Goal: Information Seeking & Learning: Find specific page/section

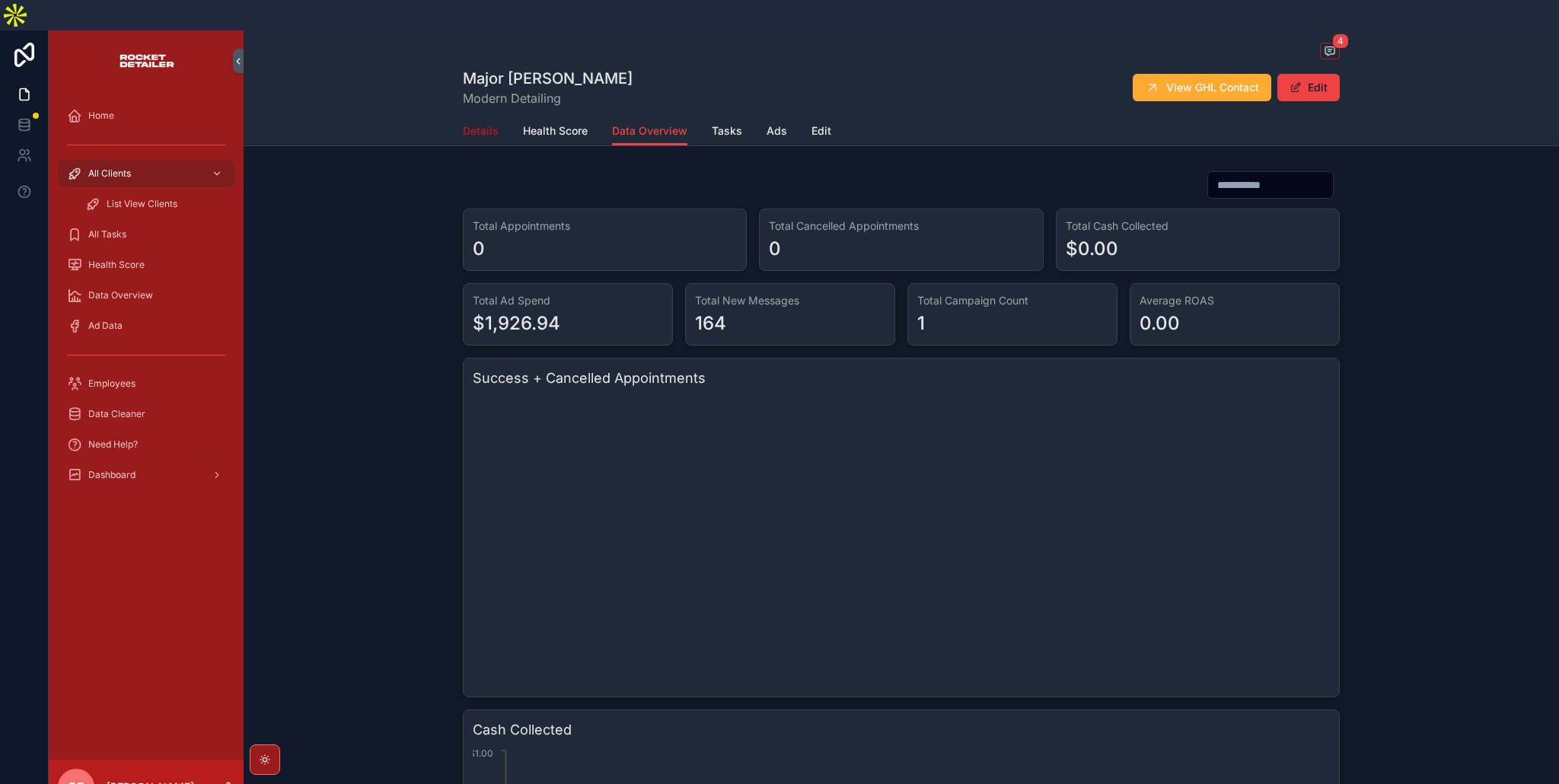
scroll to position [908, 0]
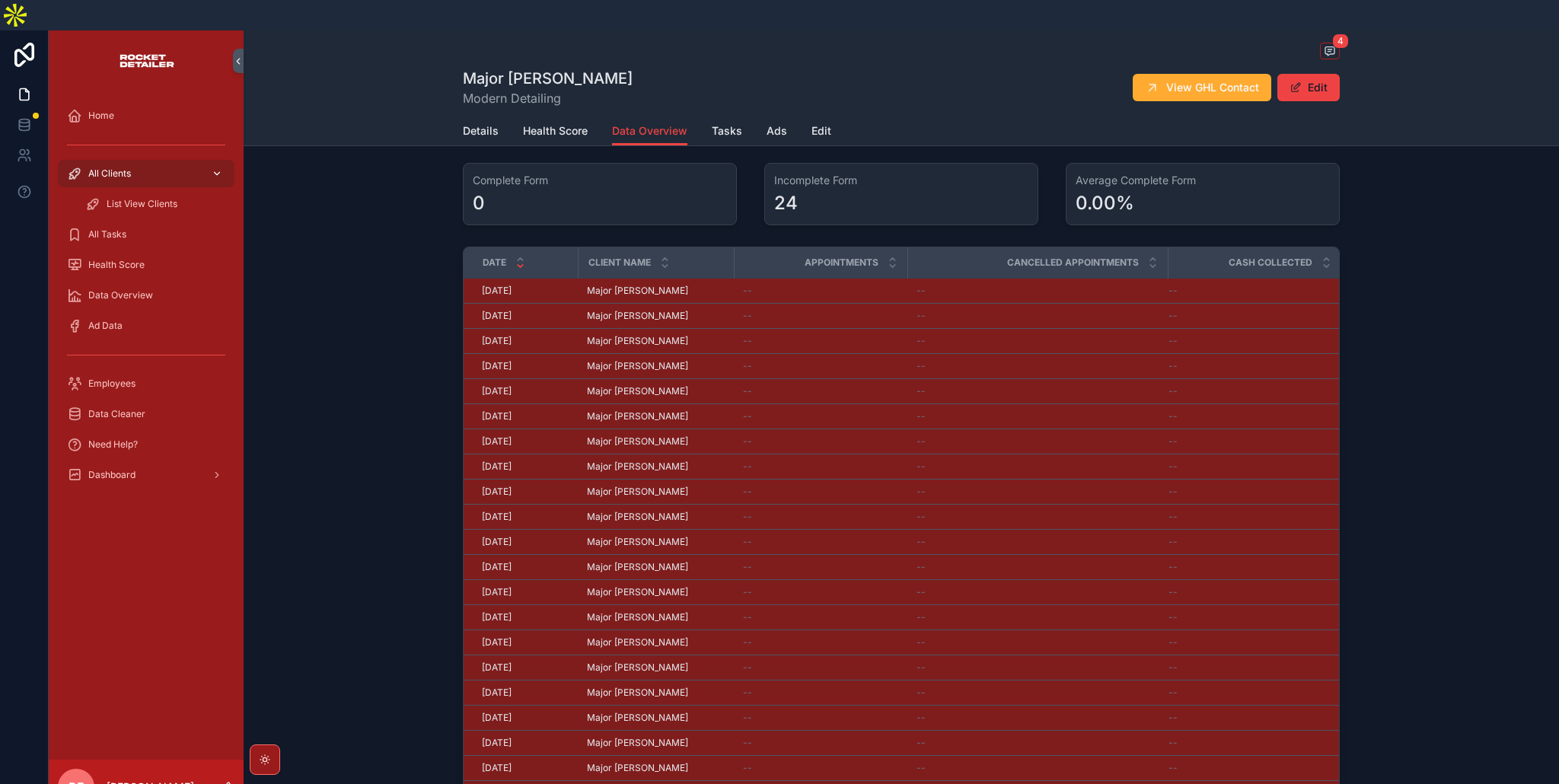
click at [115, 168] on span "All Clients" at bounding box center [109, 174] width 43 height 12
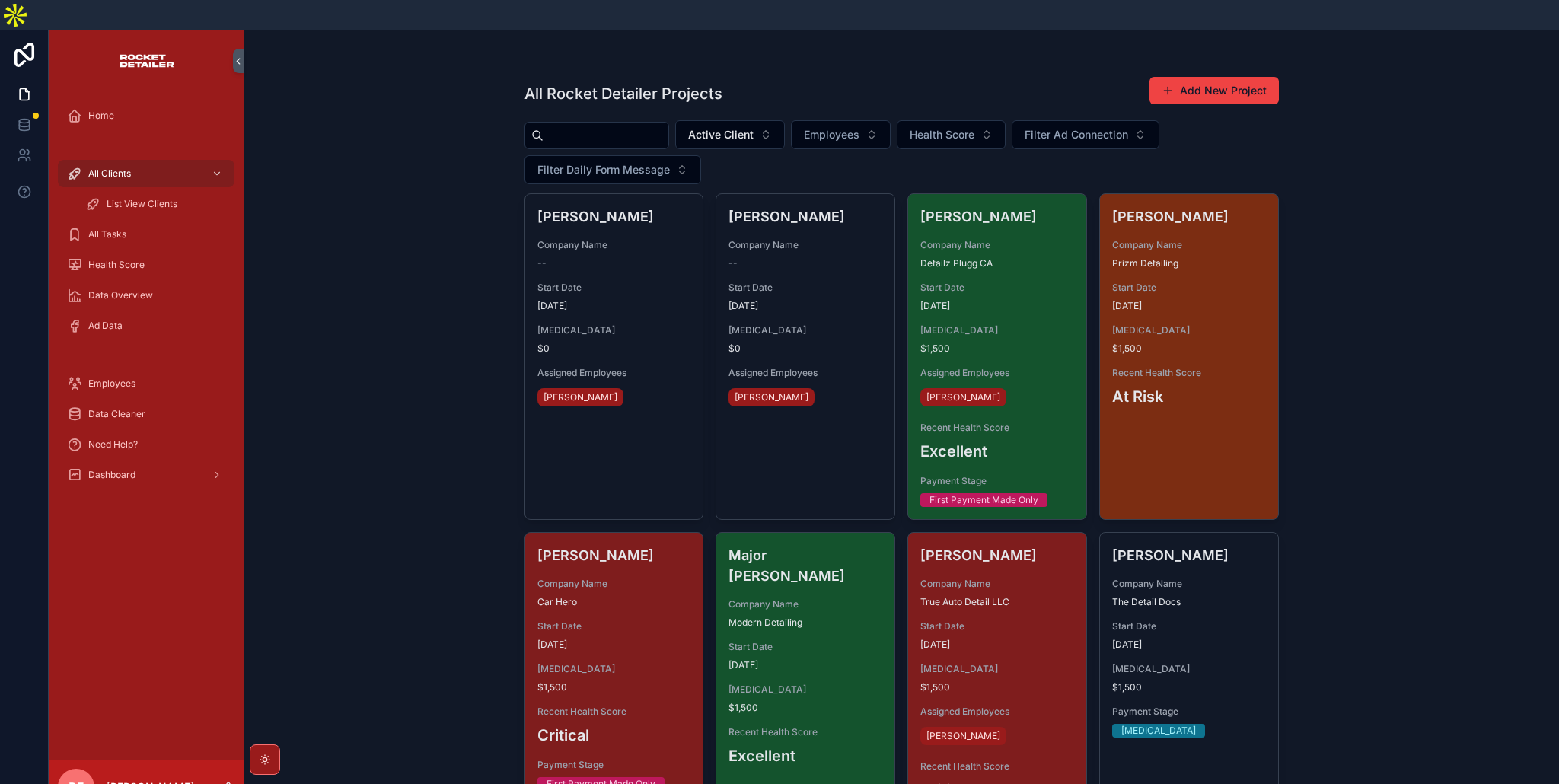
click at [585, 124] on input "scrollable content" at bounding box center [606, 135] width 125 height 22
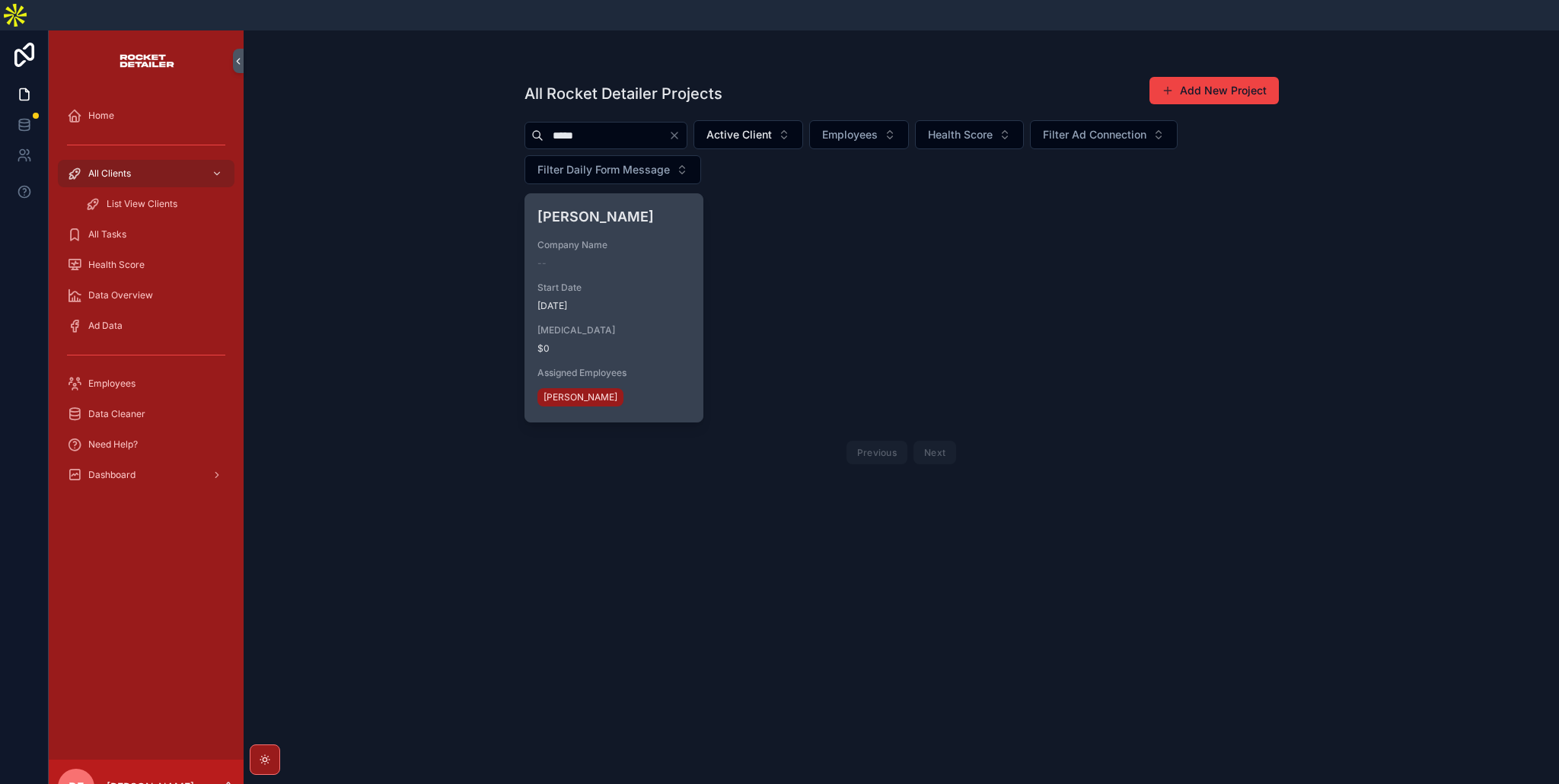
type input "*****"
click at [656, 281] on span "Start Date" at bounding box center [614, 288] width 154 height 12
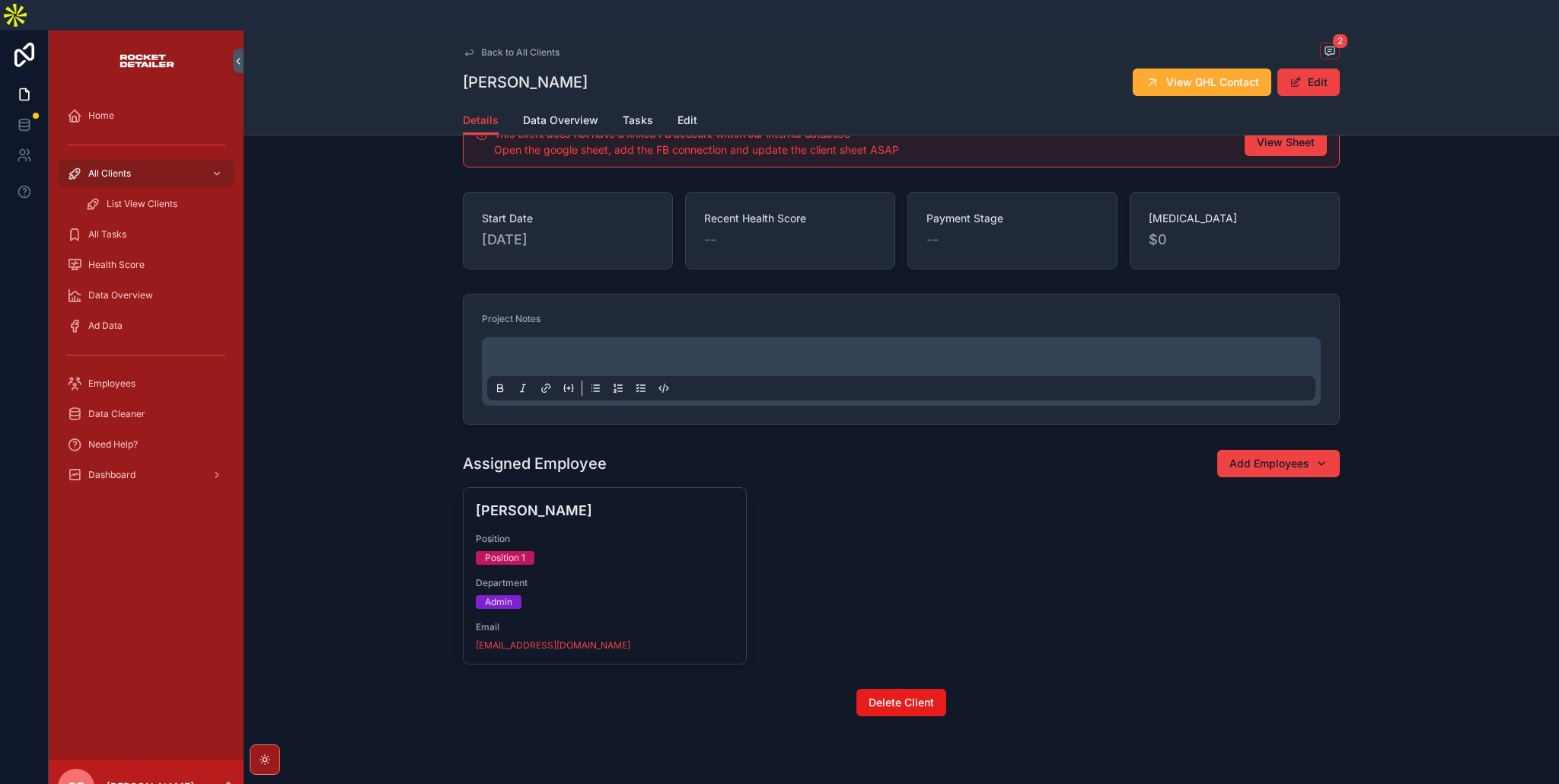
scroll to position [115, 0]
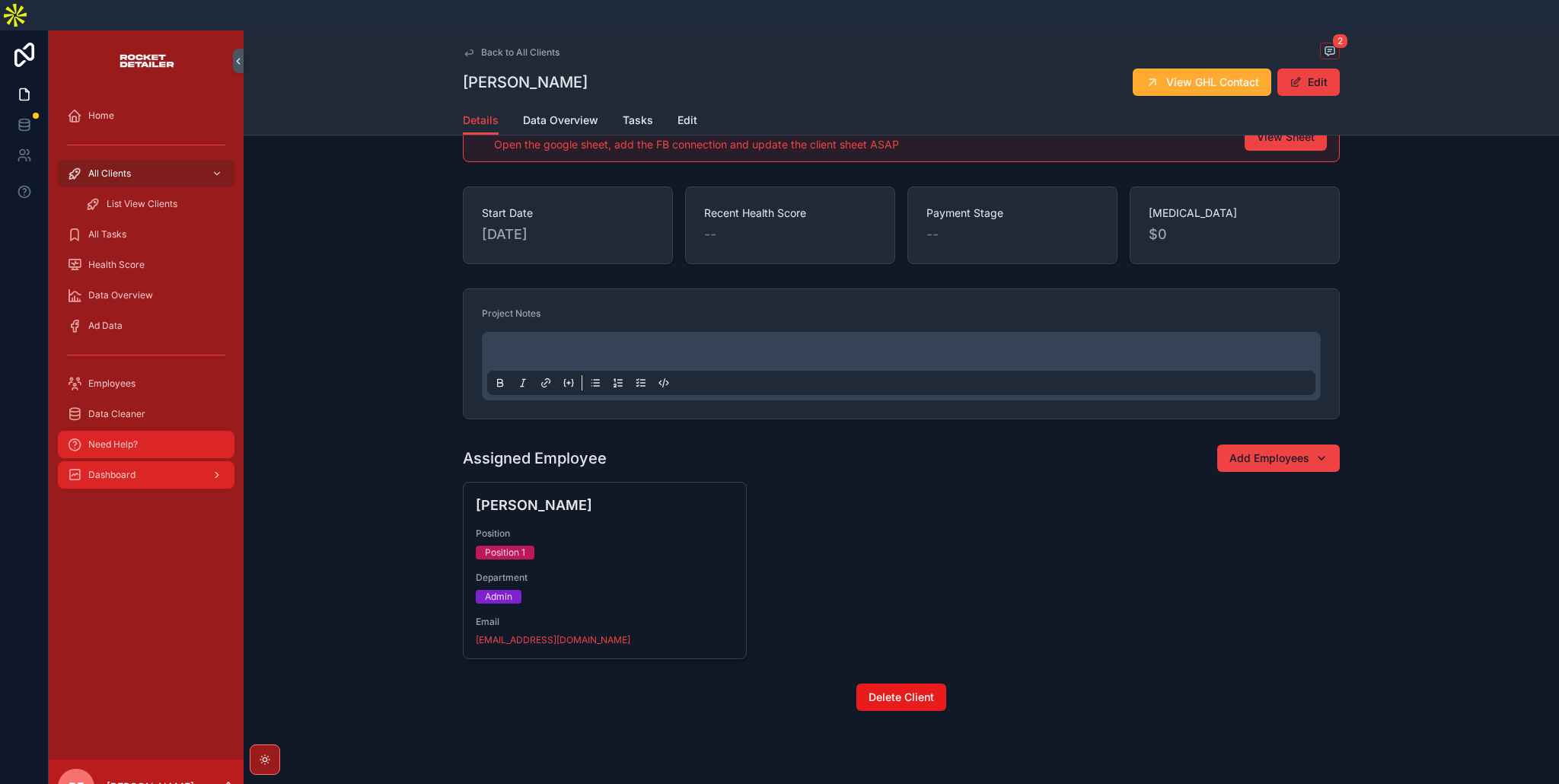
click at [132, 438] on span "Need Help?" at bounding box center [113, 445] width 49 height 12
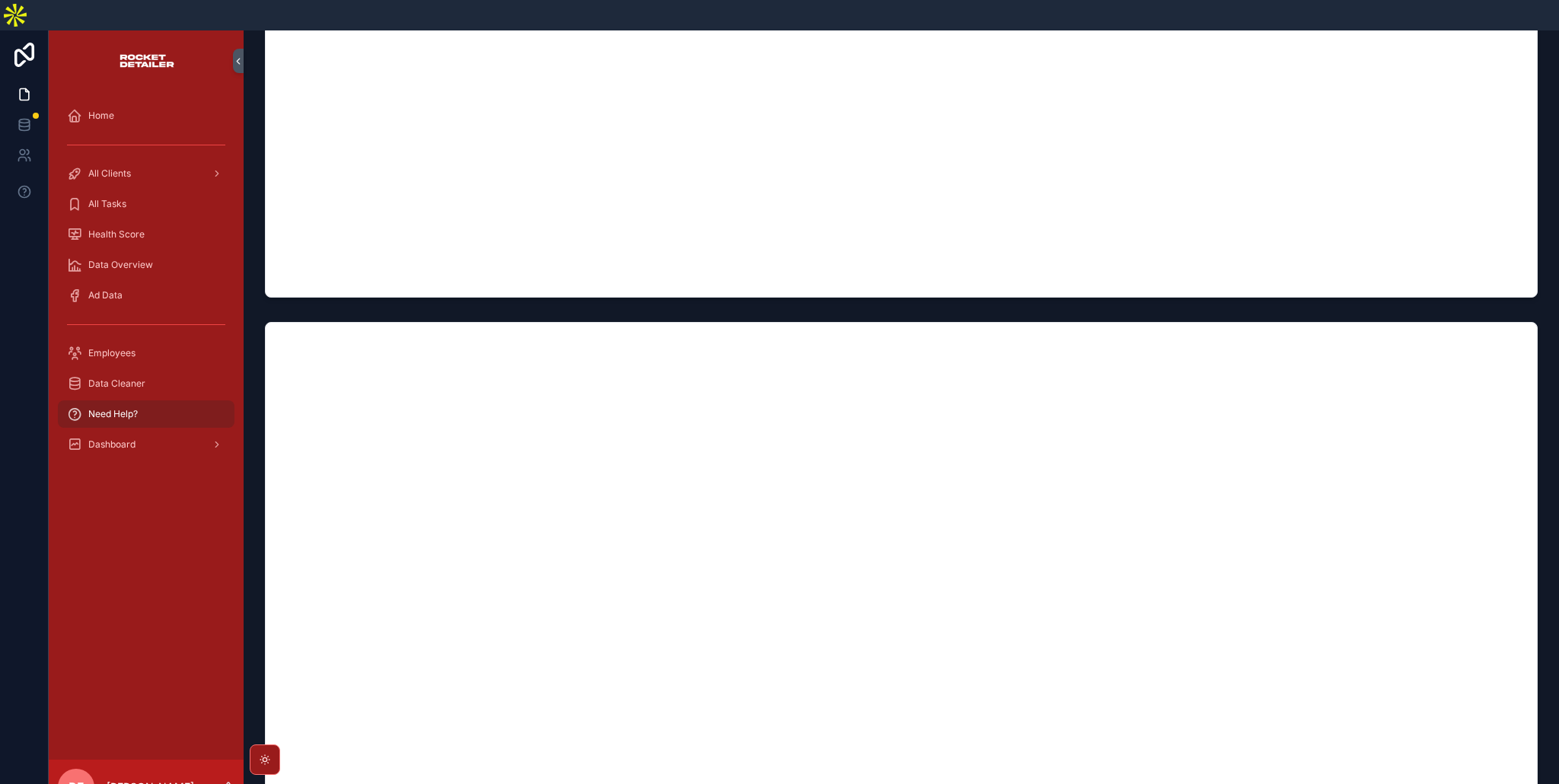
scroll to position [388, 0]
